Goal: Task Accomplishment & Management: Use online tool/utility

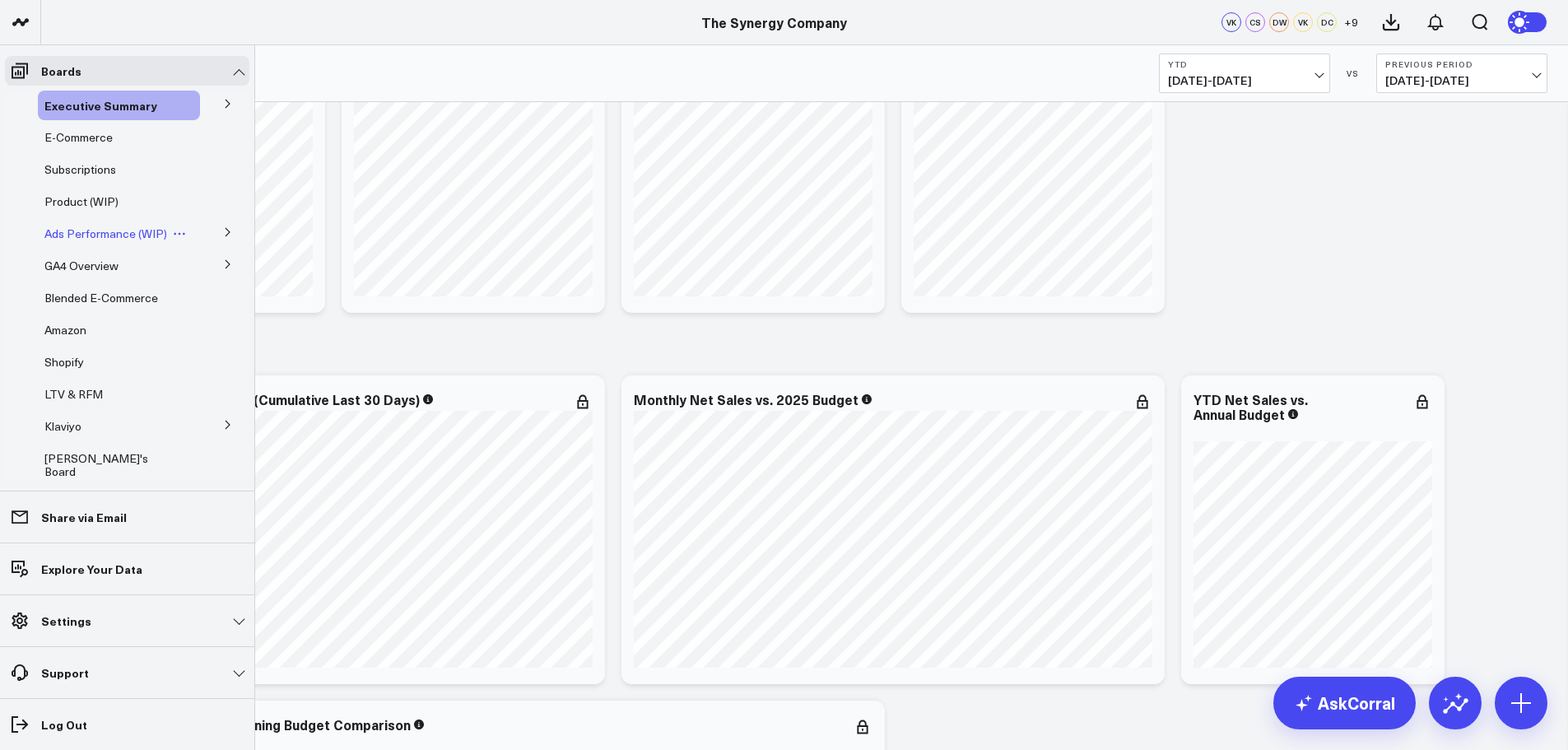
click at [90, 233] on span "Ads Performance (WIP)" at bounding box center [105, 233] width 122 height 16
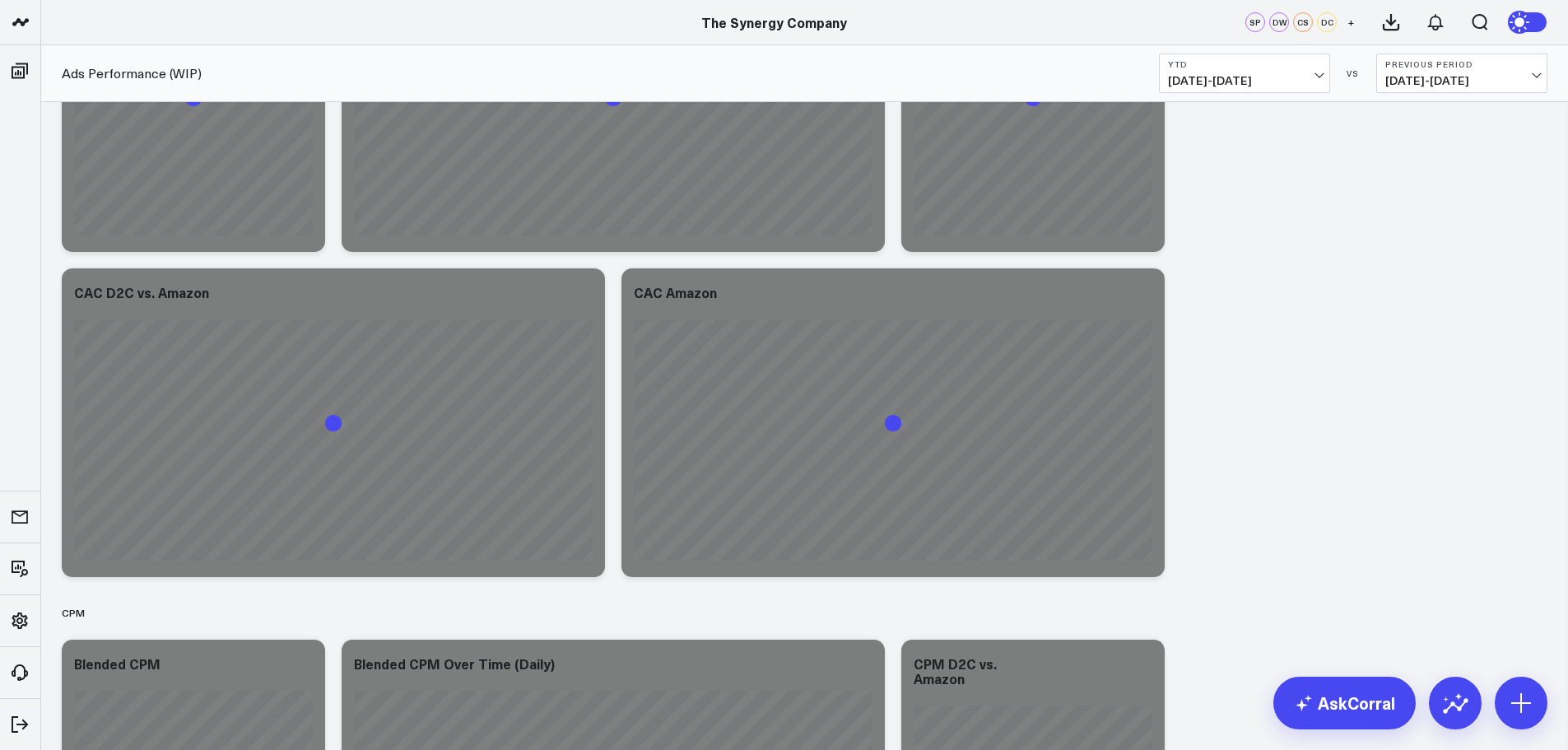
scroll to position [165, 0]
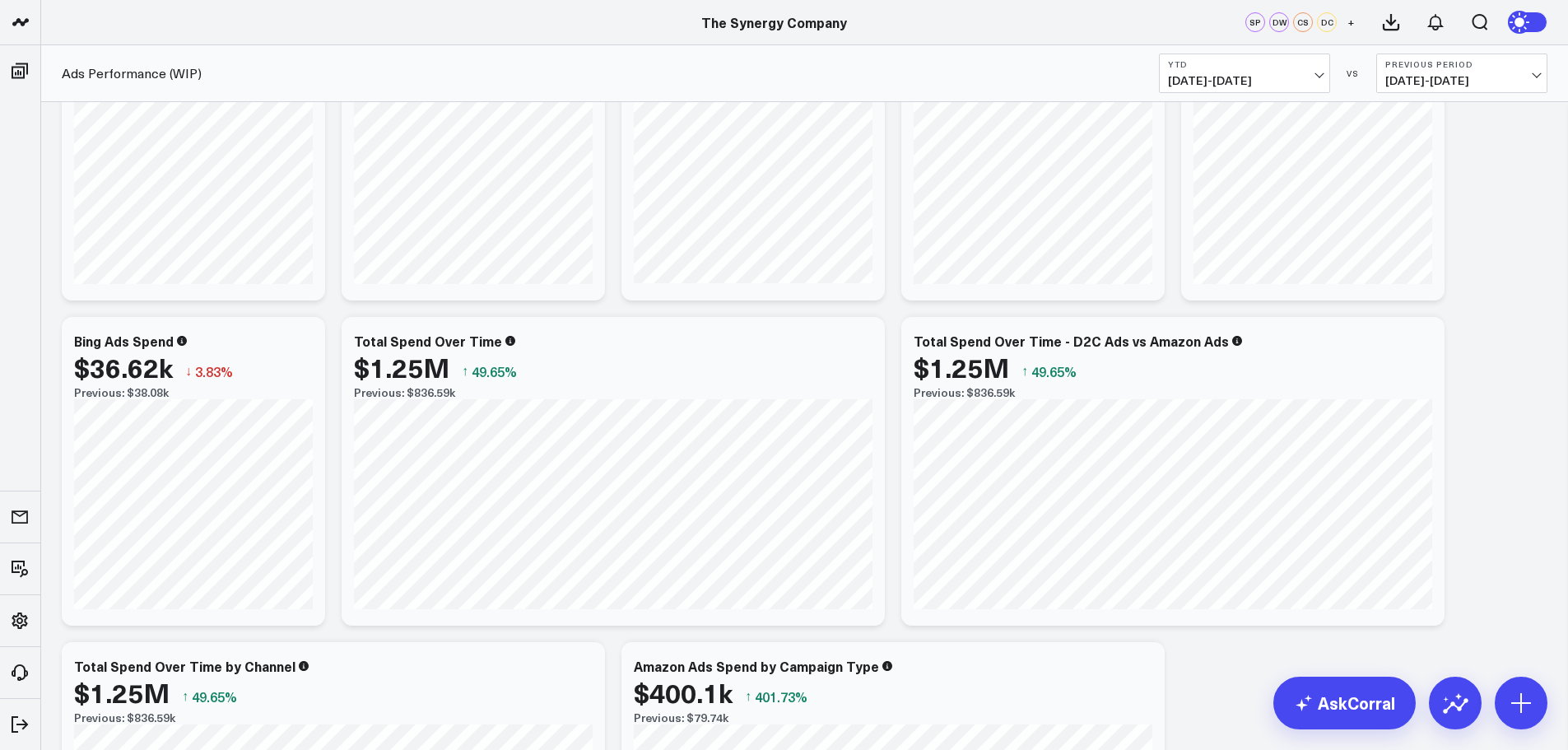
click at [1313, 71] on button "YTD [DATE] - [DATE]" at bounding box center [1245, 74] width 172 height 39
click at [1196, 399] on link "Last Year" at bounding box center [1245, 398] width 170 height 31
click at [1424, 347] on icon at bounding box center [1423, 343] width 20 height 20
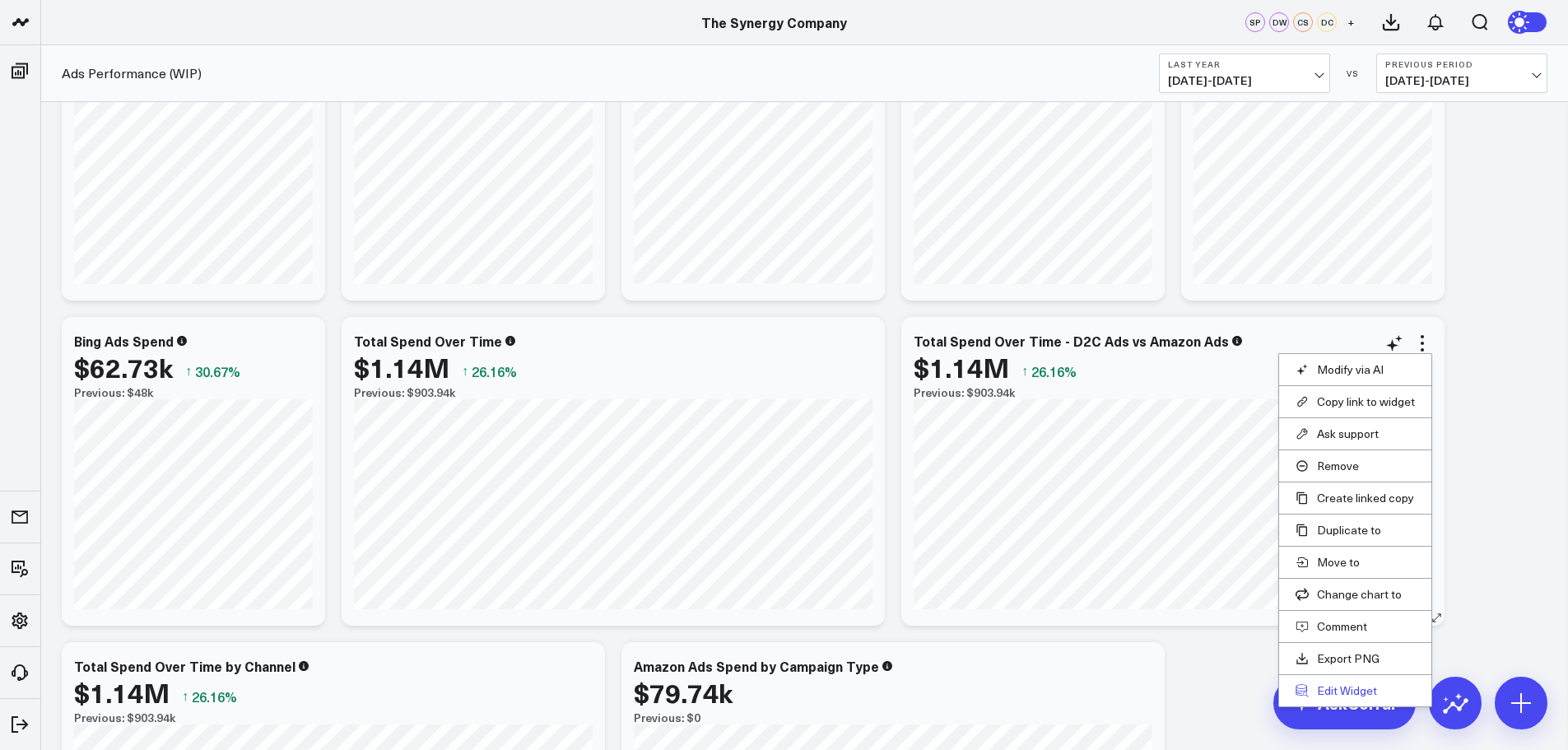
click at [1336, 684] on button "Edit Widget" at bounding box center [1355, 690] width 120 height 15
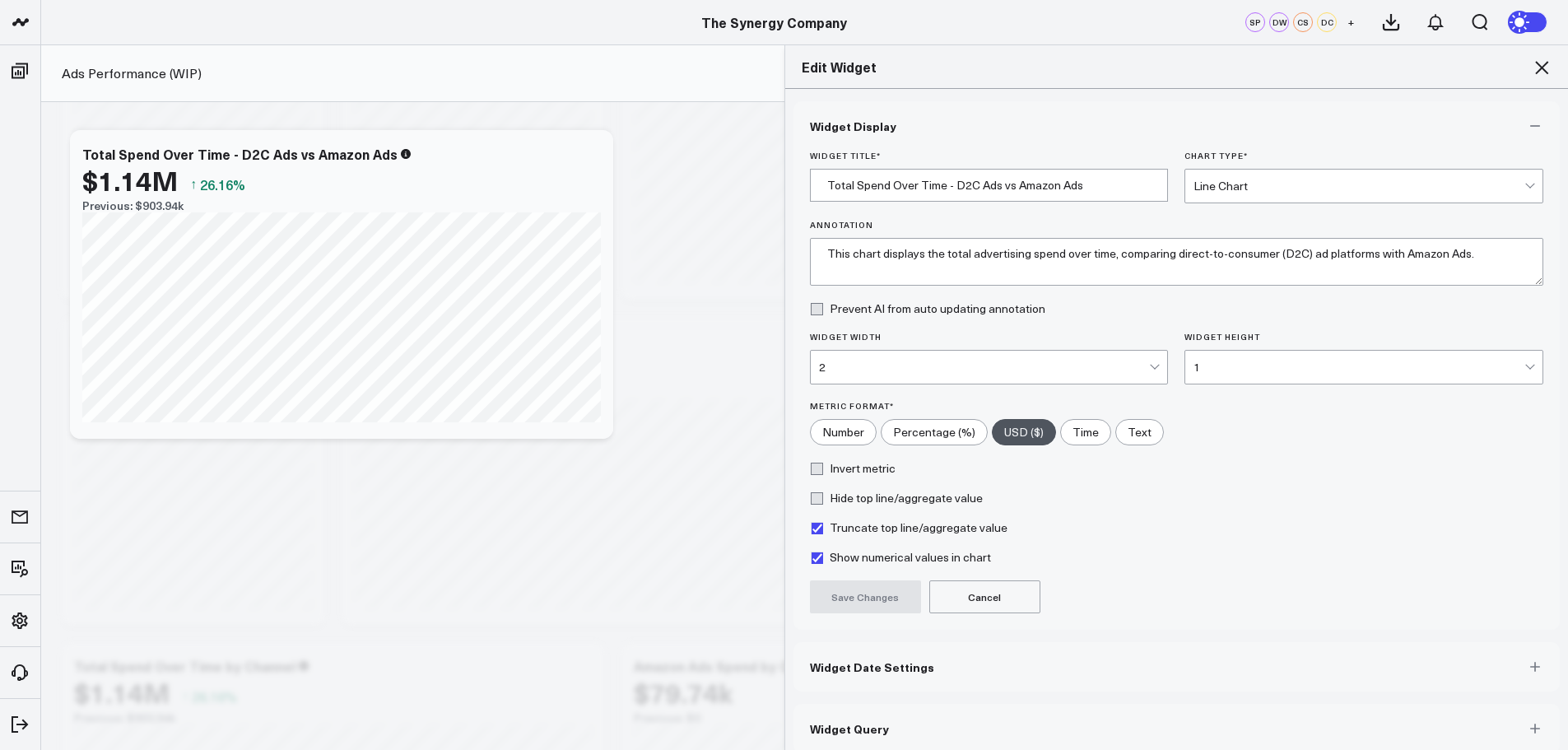
click at [888, 669] on span "Widget Date Settings" at bounding box center [872, 667] width 124 height 13
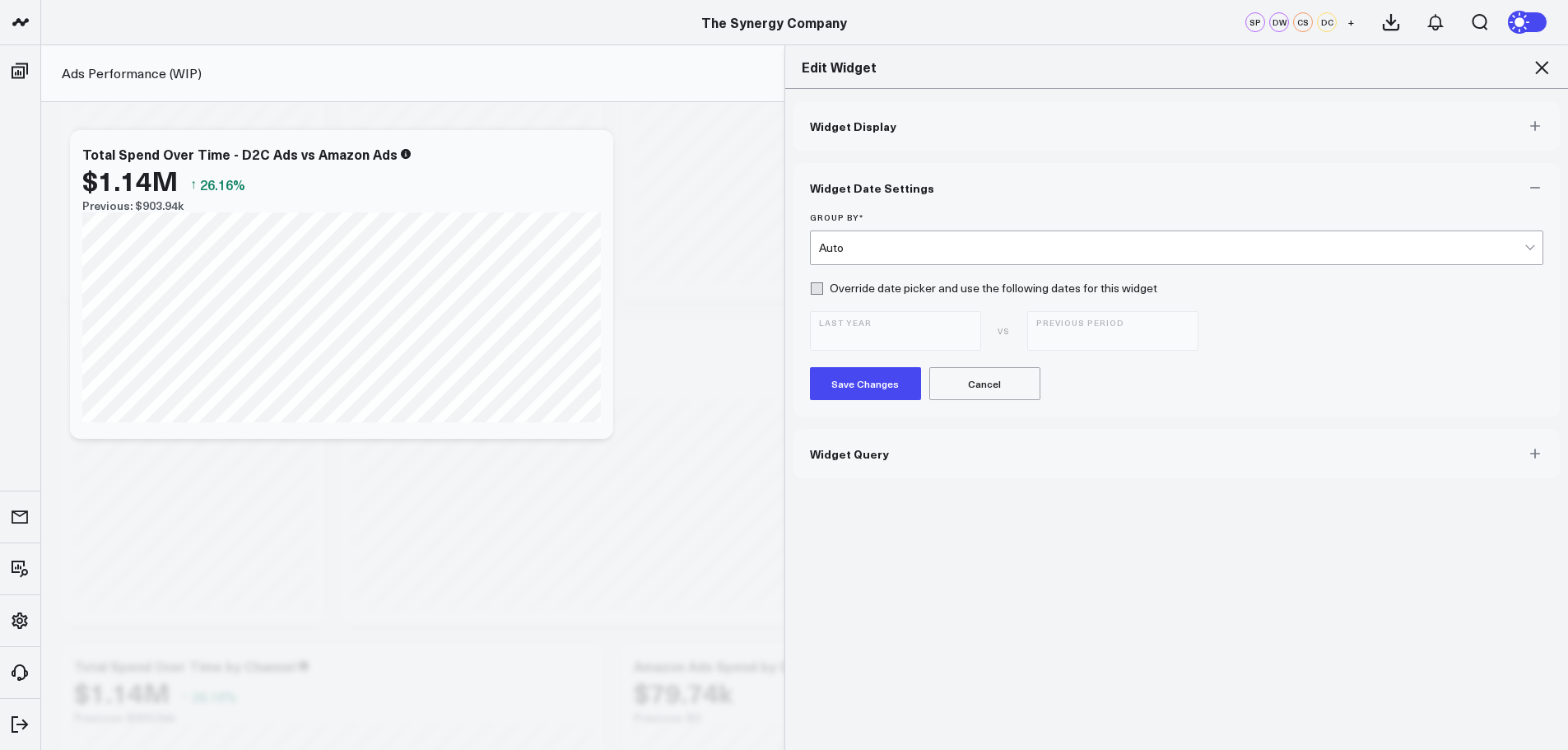
click at [867, 249] on div "Auto" at bounding box center [1172, 247] width 707 height 13
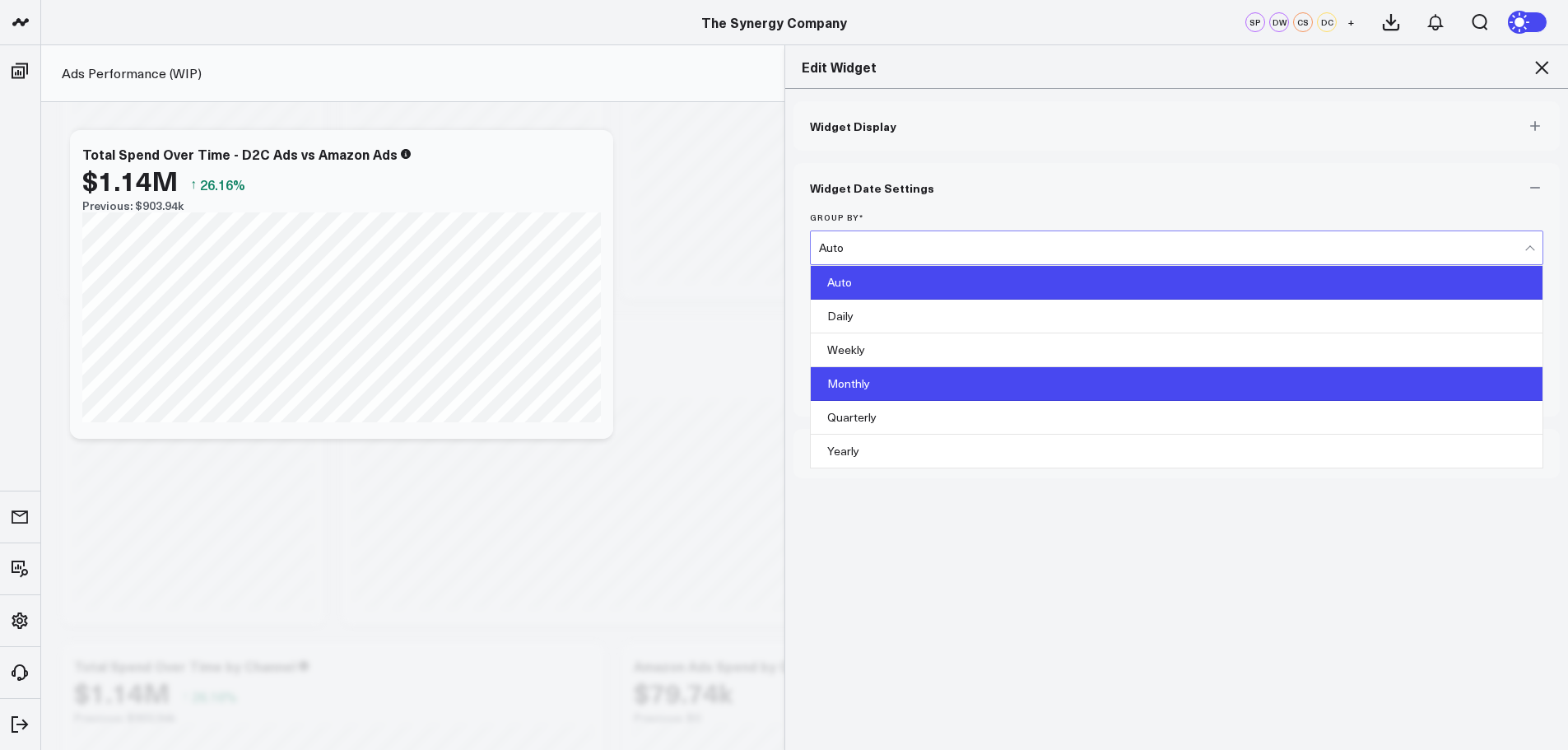
click at [858, 383] on div "Monthly" at bounding box center [1177, 384] width 733 height 33
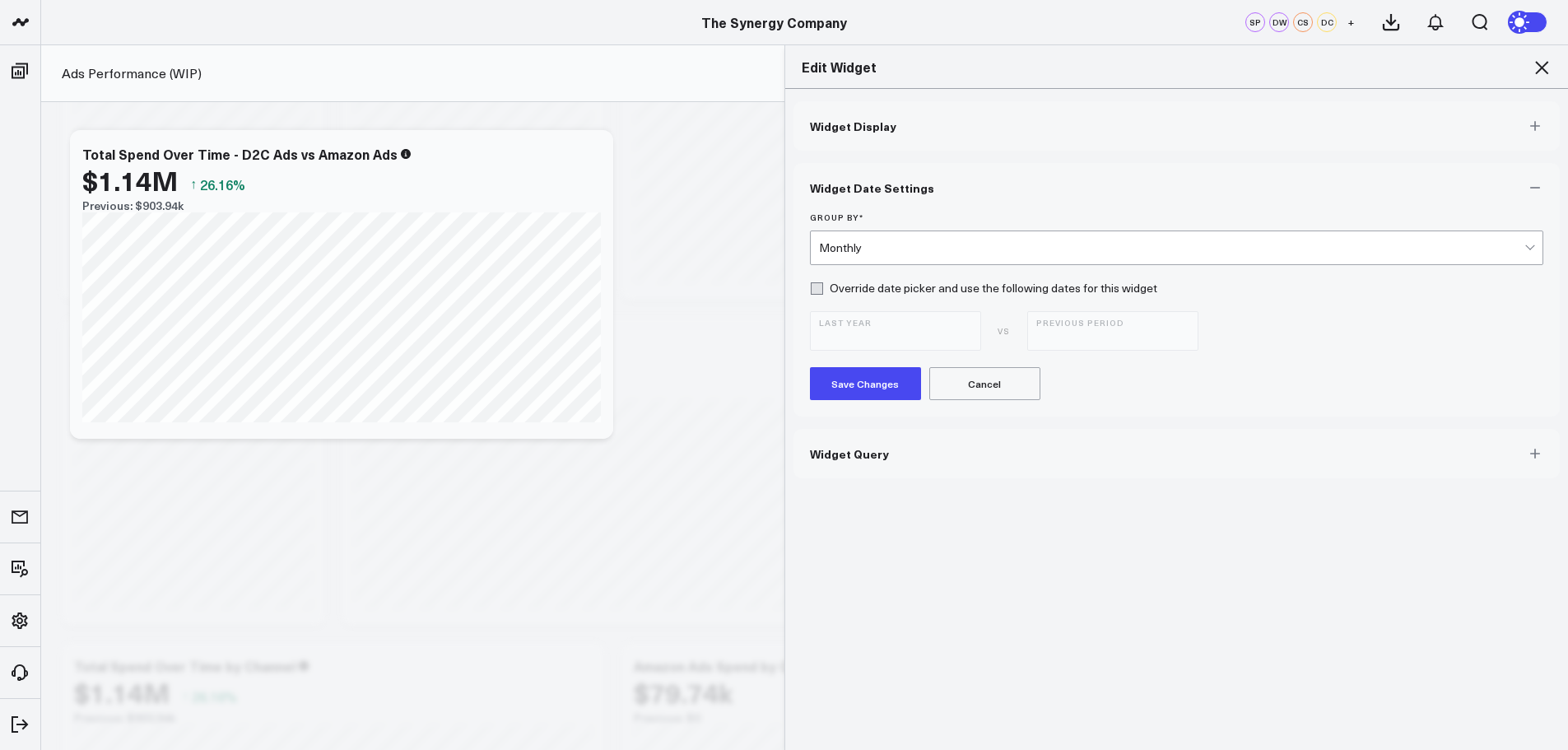
click at [867, 381] on button "Save Changes" at bounding box center [865, 384] width 111 height 33
click at [1543, 67] on icon at bounding box center [1542, 67] width 13 height 13
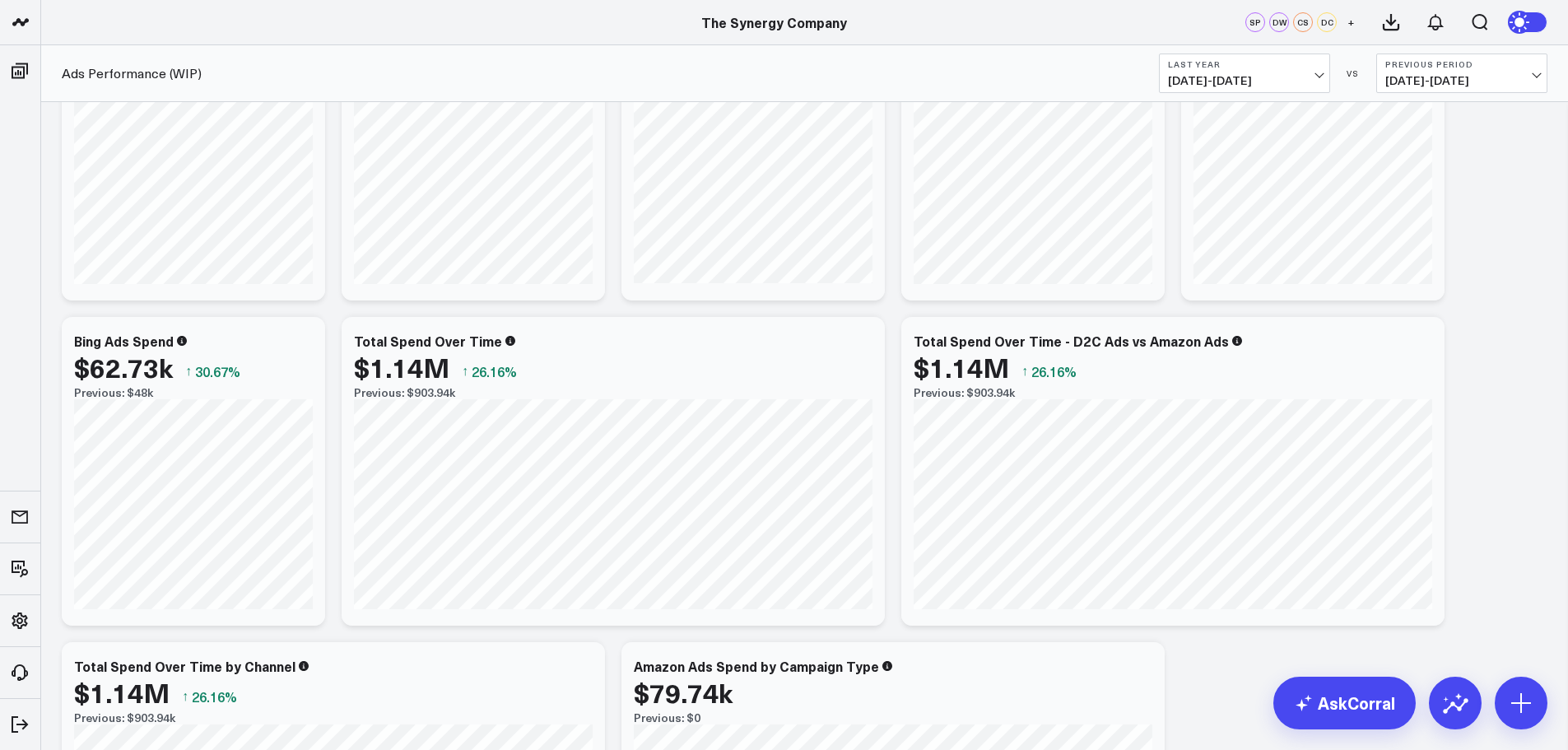
click at [1315, 75] on span "[DATE] - [DATE]" at bounding box center [1245, 80] width 153 height 13
click at [1178, 492] on link "YTD" at bounding box center [1245, 494] width 170 height 31
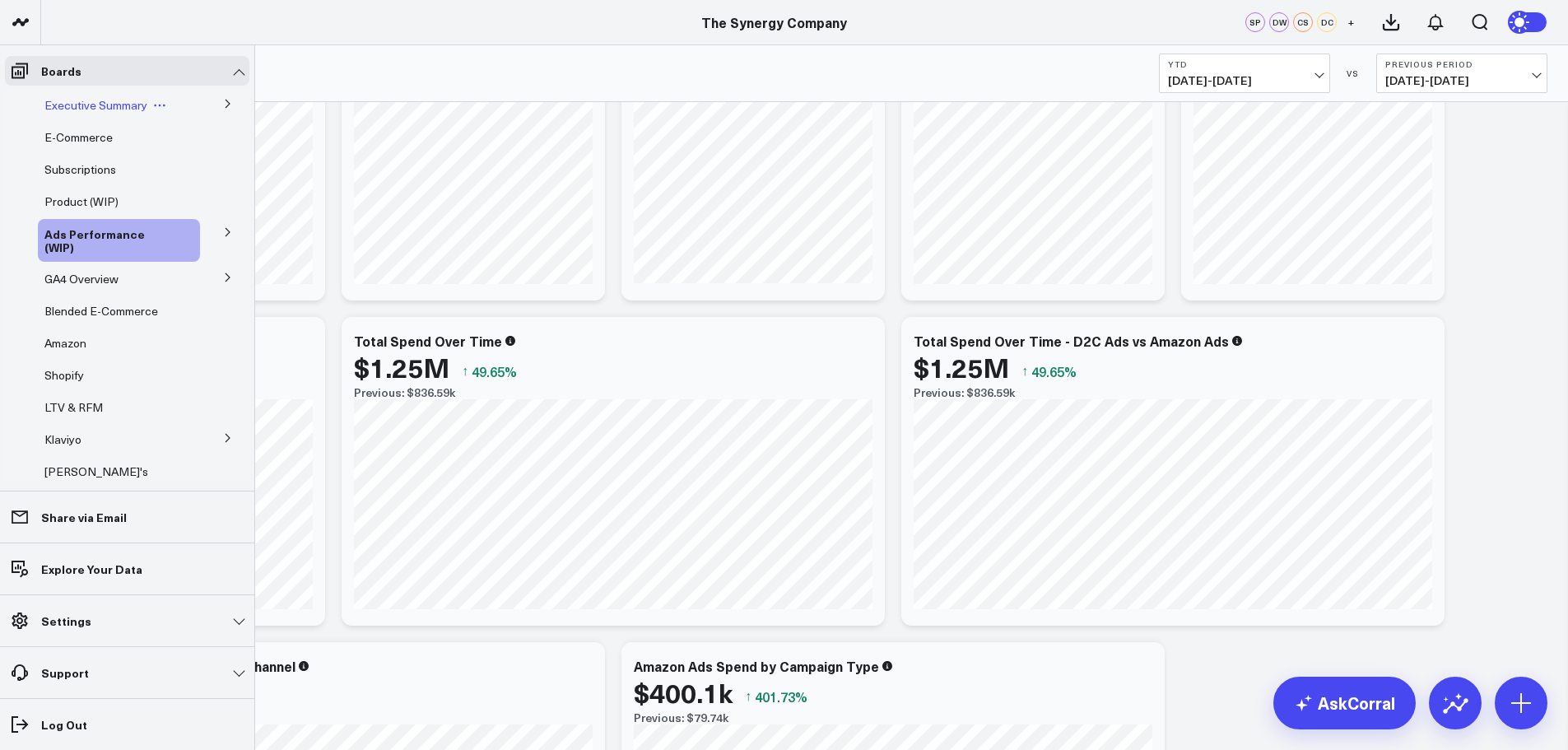
click at [72, 107] on span "Executive Summary" at bounding box center [95, 105] width 103 height 16
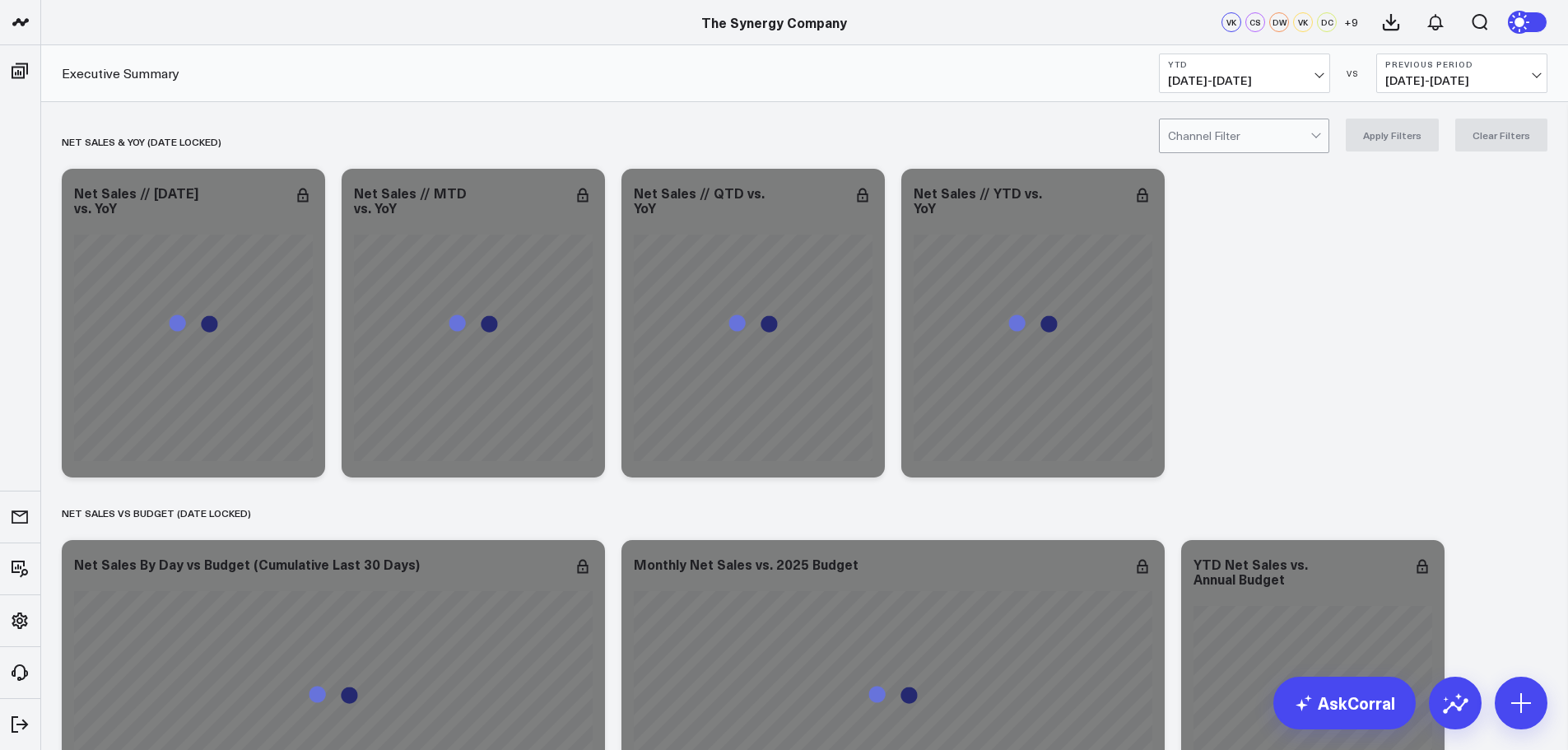
click at [1260, 139] on div at bounding box center [1239, 136] width 142 height 33
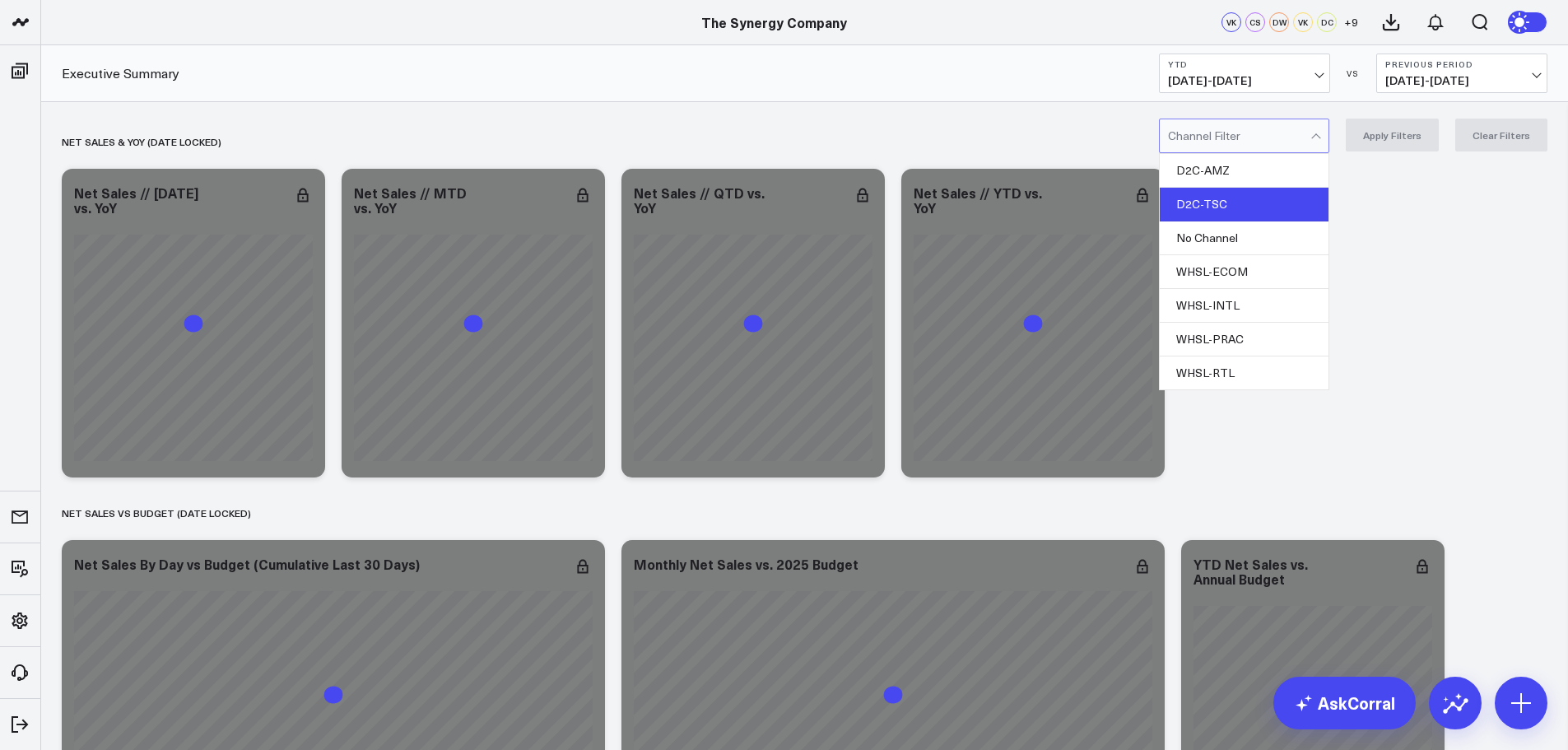
click at [1216, 203] on div "D2C-TSC" at bounding box center [1245, 205] width 169 height 33
click at [1385, 135] on button "Apply Filters" at bounding box center [1393, 135] width 93 height 33
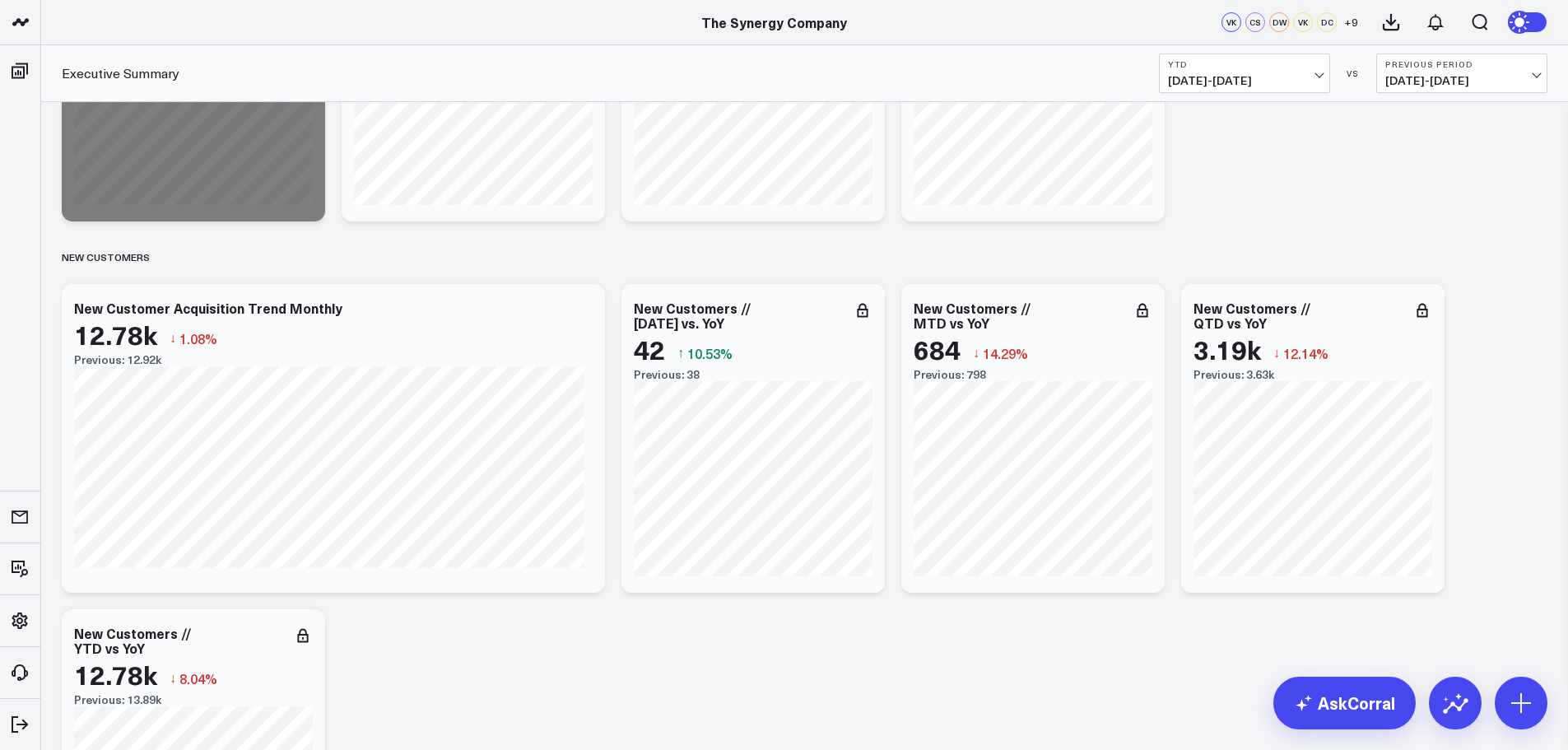
scroll to position [2749, 0]
